Goal: Transaction & Acquisition: Subscribe to service/newsletter

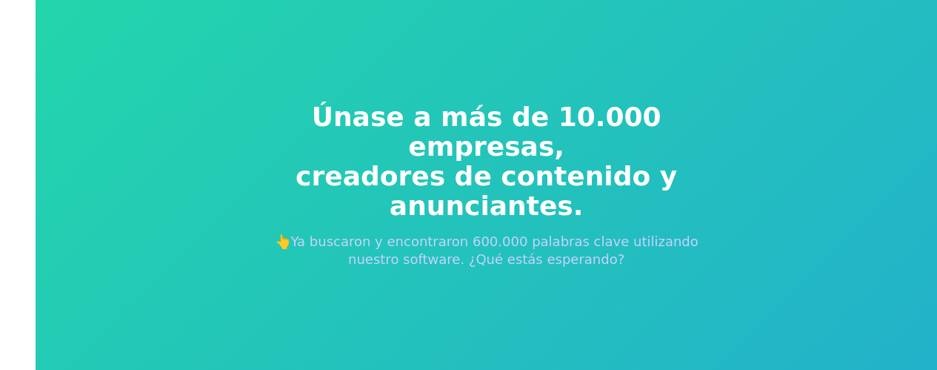
scroll to position [18, 0]
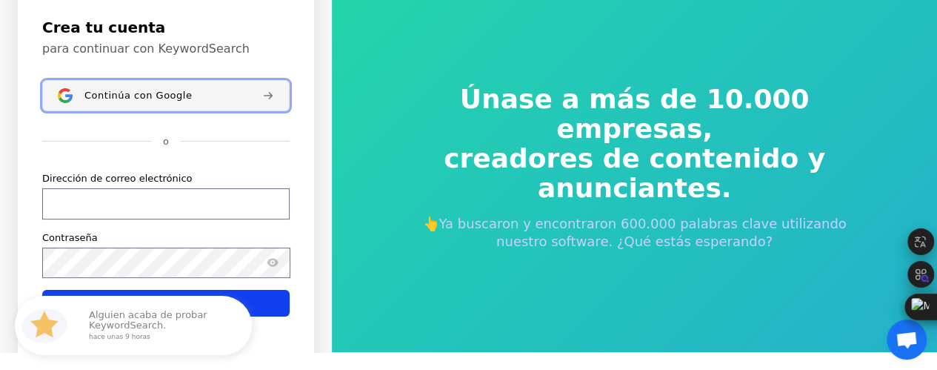
click at [159, 87] on button "Continúa con Google" at bounding box center [166, 95] width 248 height 31
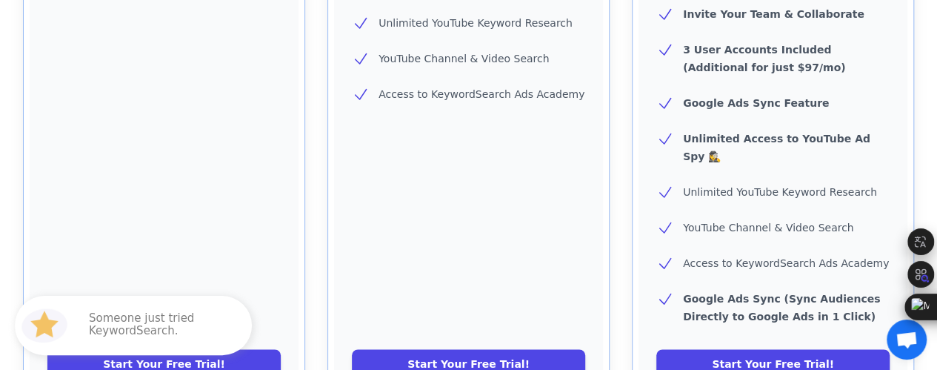
scroll to position [889, 0]
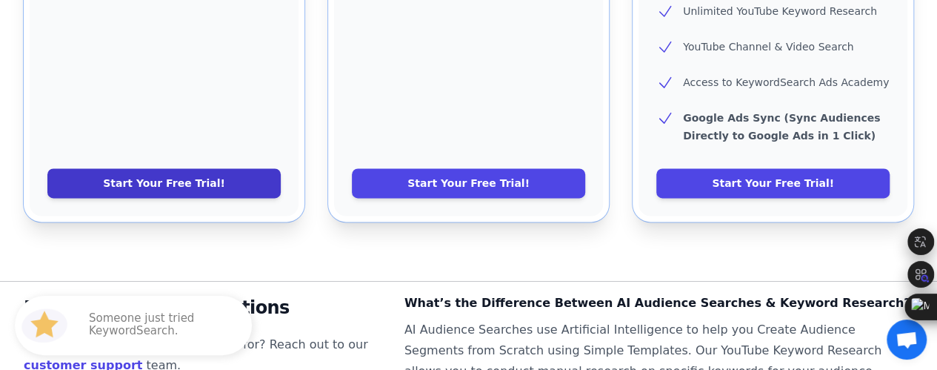
click at [195, 168] on link "Start Your Free Trial!" at bounding box center [163, 183] width 233 height 30
